Goal: Communication & Community: Answer question/provide support

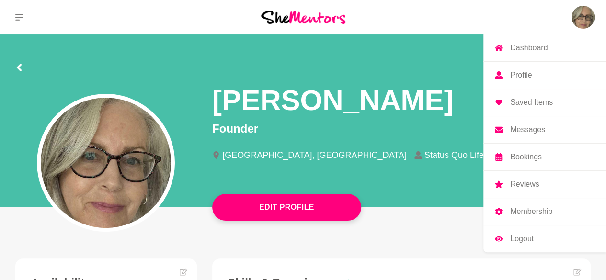
click at [525, 128] on p "Messages" at bounding box center [527, 130] width 35 height 8
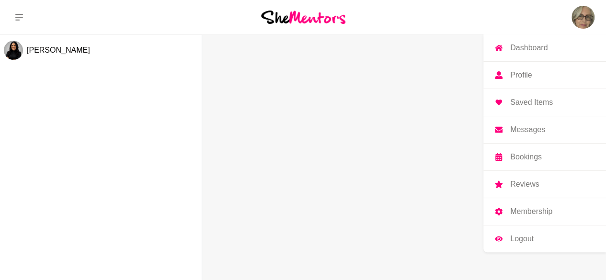
click at [525, 75] on p "Profile" at bounding box center [521, 75] width 22 height 8
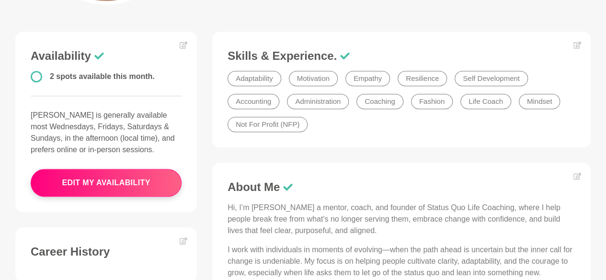
scroll to position [230, 0]
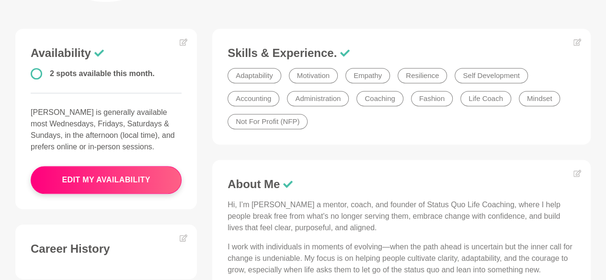
click at [36, 71] on circle at bounding box center [36, 73] width 10 height 10
click at [181, 45] on icon at bounding box center [184, 42] width 8 height 8
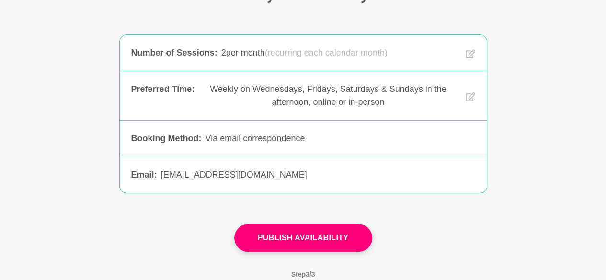
scroll to position [115, 0]
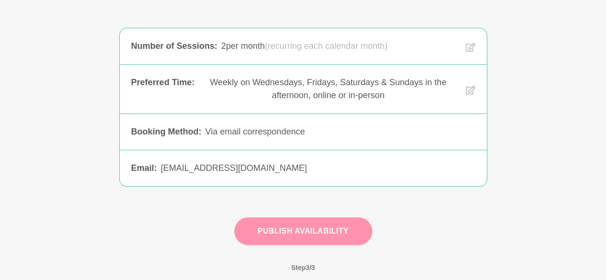
click at [321, 227] on button "Publish Availability" at bounding box center [303, 231] width 138 height 28
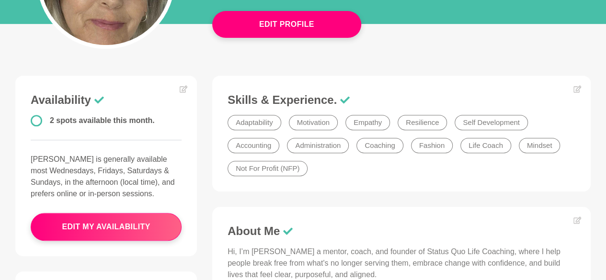
scroll to position [192, 0]
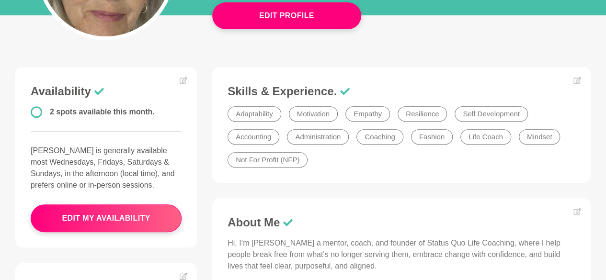
click at [263, 114] on li "Adaptability" at bounding box center [255, 113] width 54 height 15
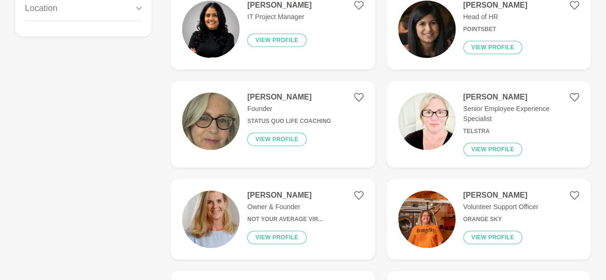
scroll to position [20, 0]
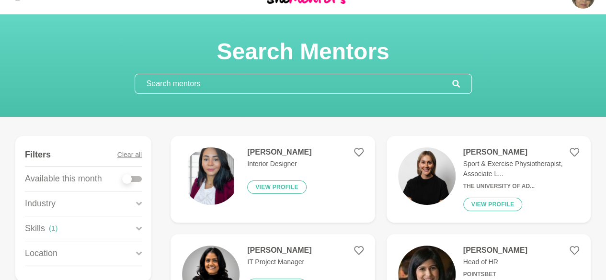
click at [78, 228] on div "Skills ( 1 )" at bounding box center [83, 229] width 117 height 24
drag, startPoint x: 604, startPoint y: 29, endPoint x: 608, endPoint y: 38, distance: 9.4
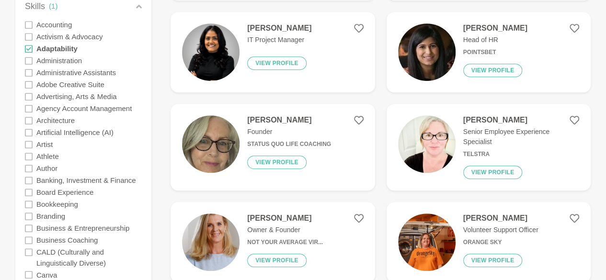
scroll to position [249, 0]
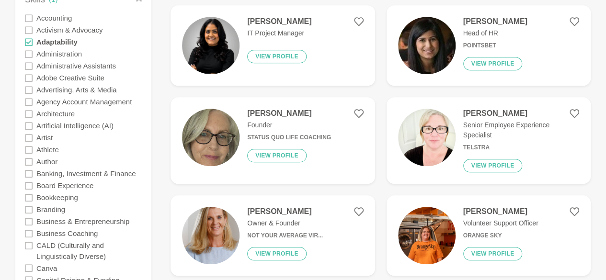
click at [29, 19] on icon at bounding box center [29, 18] width 8 height 8
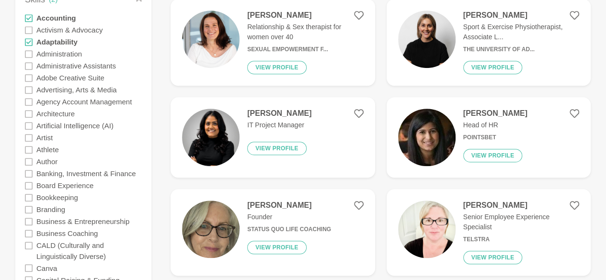
click at [29, 52] on icon at bounding box center [29, 54] width 8 height 8
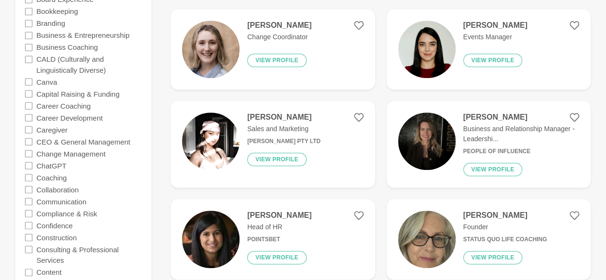
scroll to position [439, 0]
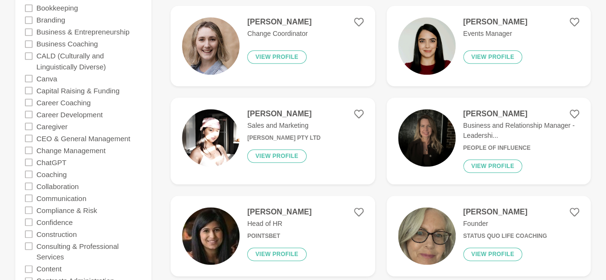
click at [31, 175] on icon at bounding box center [29, 175] width 8 height 8
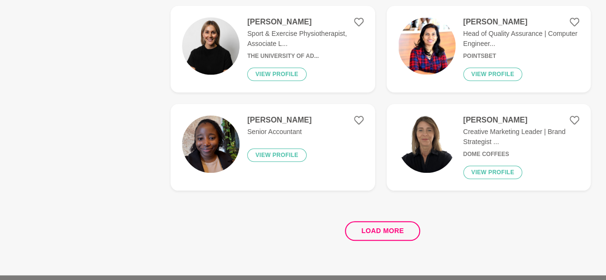
scroll to position [0, 0]
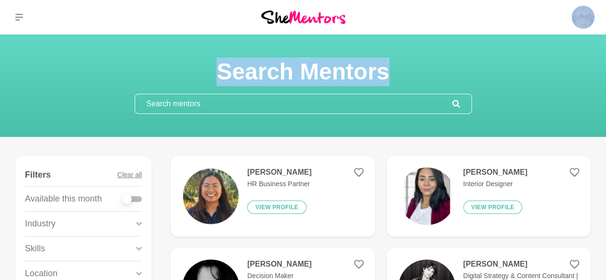
drag, startPoint x: 605, startPoint y: 29, endPoint x: 607, endPoint y: 40, distance: 11.9
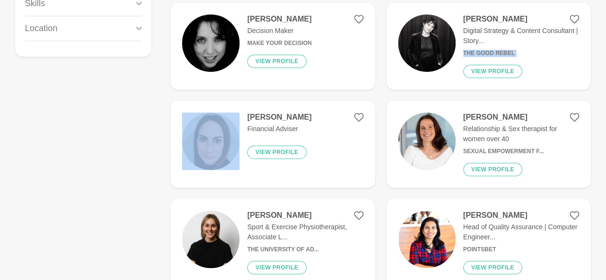
drag, startPoint x: 605, startPoint y: 62, endPoint x: 610, endPoint y: 39, distance: 23.1
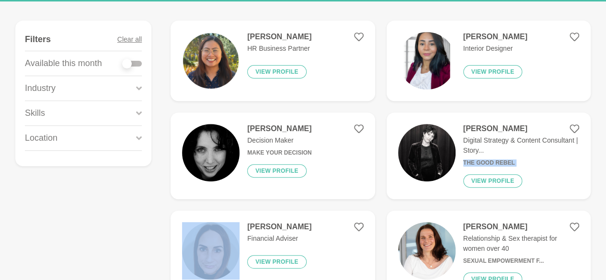
scroll to position [125, 0]
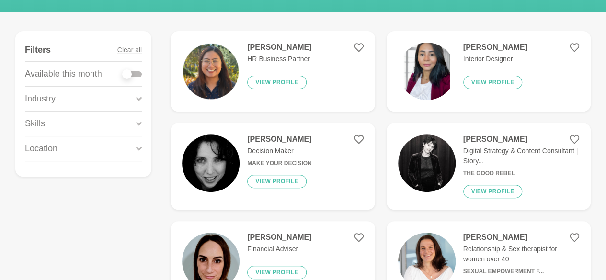
click at [129, 120] on div "Skills" at bounding box center [83, 124] width 117 height 24
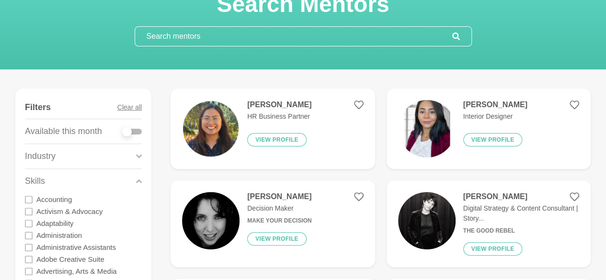
scroll to position [0, 0]
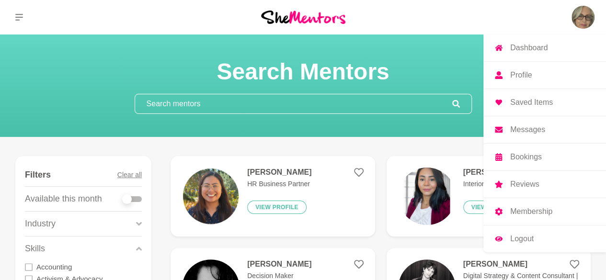
click at [537, 73] on link "Profile" at bounding box center [544, 75] width 123 height 27
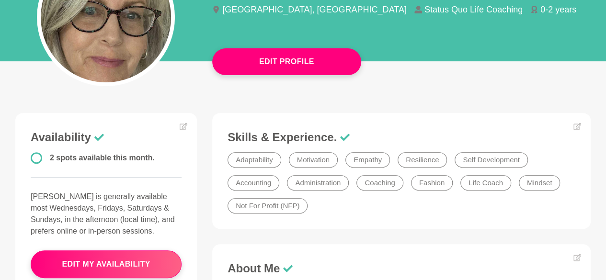
scroll to position [149, 0]
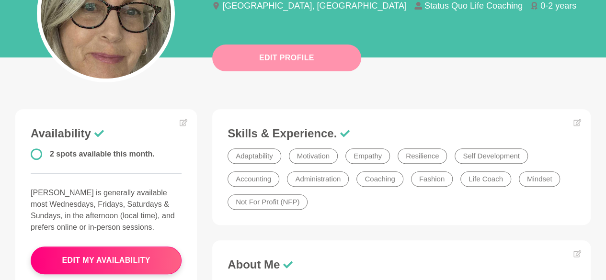
click at [298, 54] on button "Edit Profile" at bounding box center [286, 58] width 149 height 27
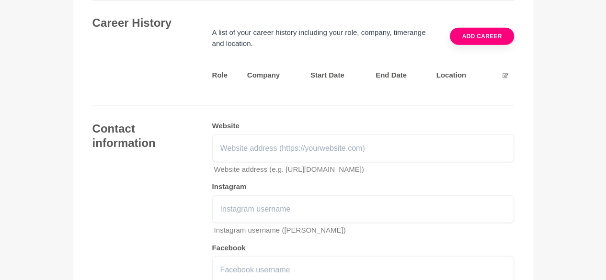
scroll to position [1476, 0]
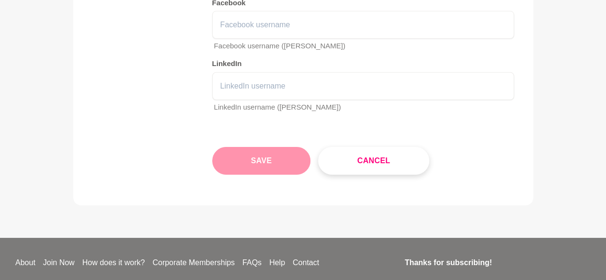
click at [253, 155] on button "Save" at bounding box center [261, 161] width 99 height 28
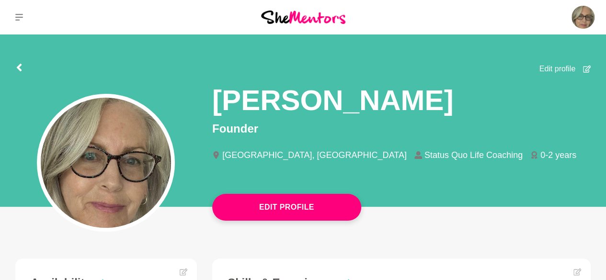
click at [253, 155] on li "[GEOGRAPHIC_DATA], [GEOGRAPHIC_DATA]" at bounding box center [313, 155] width 202 height 9
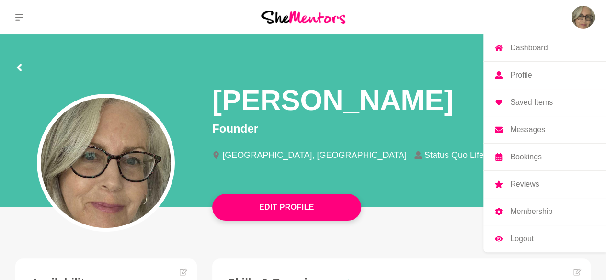
click at [529, 126] on p "Messages" at bounding box center [527, 130] width 35 height 8
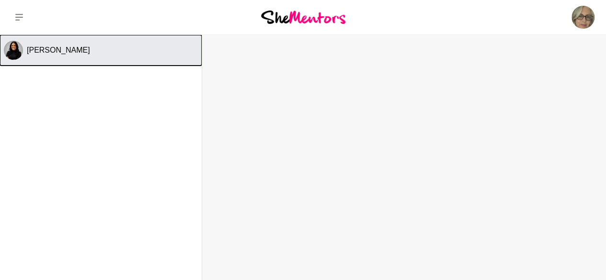
click at [55, 56] on button "[PERSON_NAME]" at bounding box center [101, 50] width 202 height 31
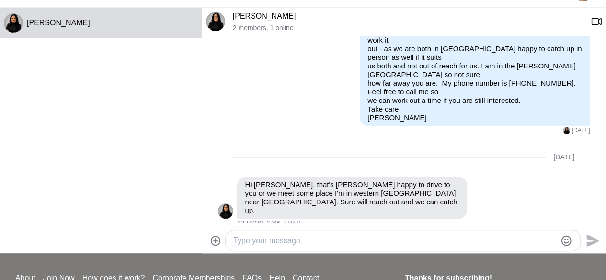
scroll to position [27, 0]
click at [275, 243] on textarea "Type your message" at bounding box center [394, 241] width 323 height 11
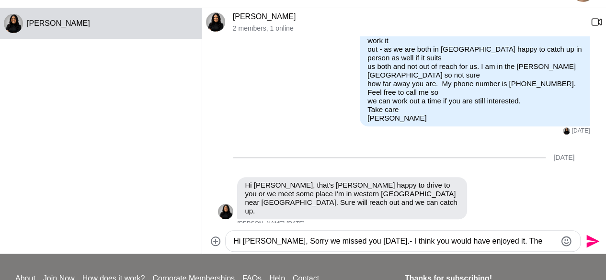
click at [518, 242] on textarea "Hi [PERSON_NAME], Sorry we missed you [DATE].- I think you would have enjoyed i…" at bounding box center [394, 241] width 323 height 11
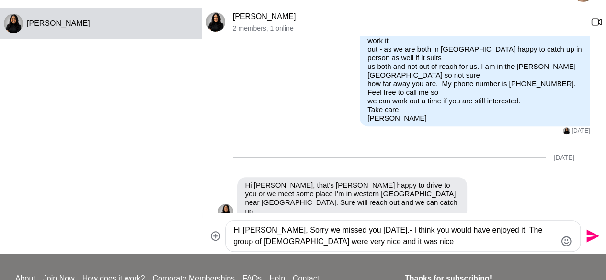
drag, startPoint x: 382, startPoint y: 228, endPoint x: 462, endPoint y: 240, distance: 80.5
click at [462, 240] on textarea "Hi [PERSON_NAME], Sorry we missed you [DATE].- I think you would have enjoyed i…" at bounding box center [394, 236] width 323 height 23
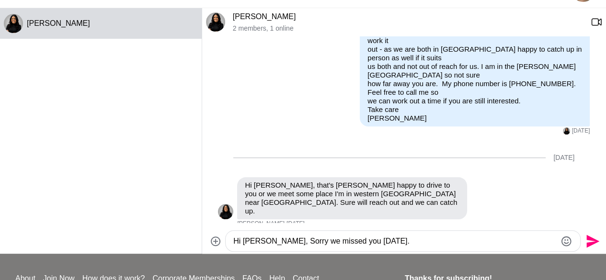
click at [294, 242] on textarea "Hi [PERSON_NAME], Sorry we missed you [DATE]." at bounding box center [394, 241] width 323 height 11
click at [384, 243] on textarea "Hi [PERSON_NAME], Sorry I missed you [DATE]." at bounding box center [394, 241] width 323 height 11
type textarea "H"
